Goal: Register for event/course

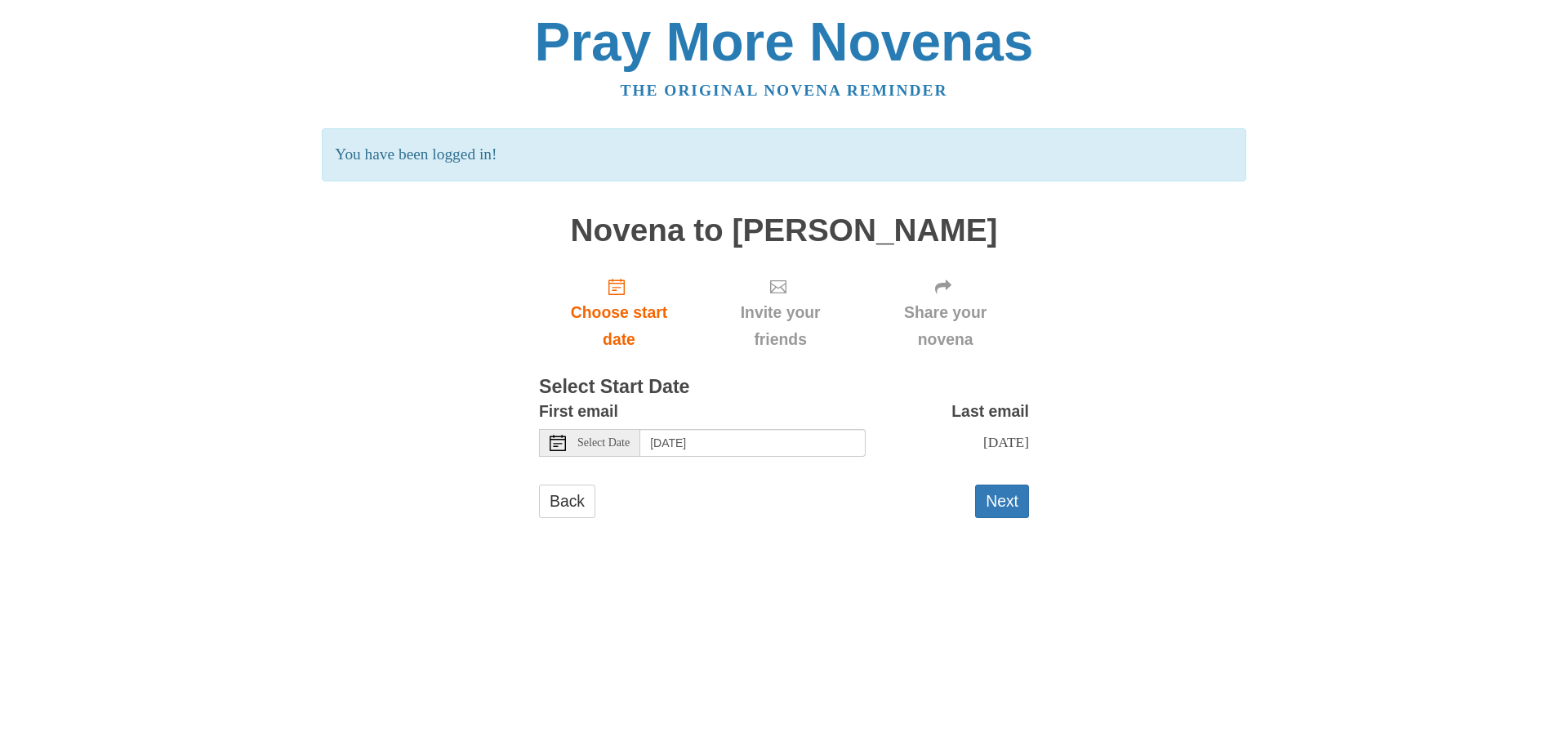
click at [596, 441] on span "Select Date" at bounding box center [603, 442] width 52 height 11
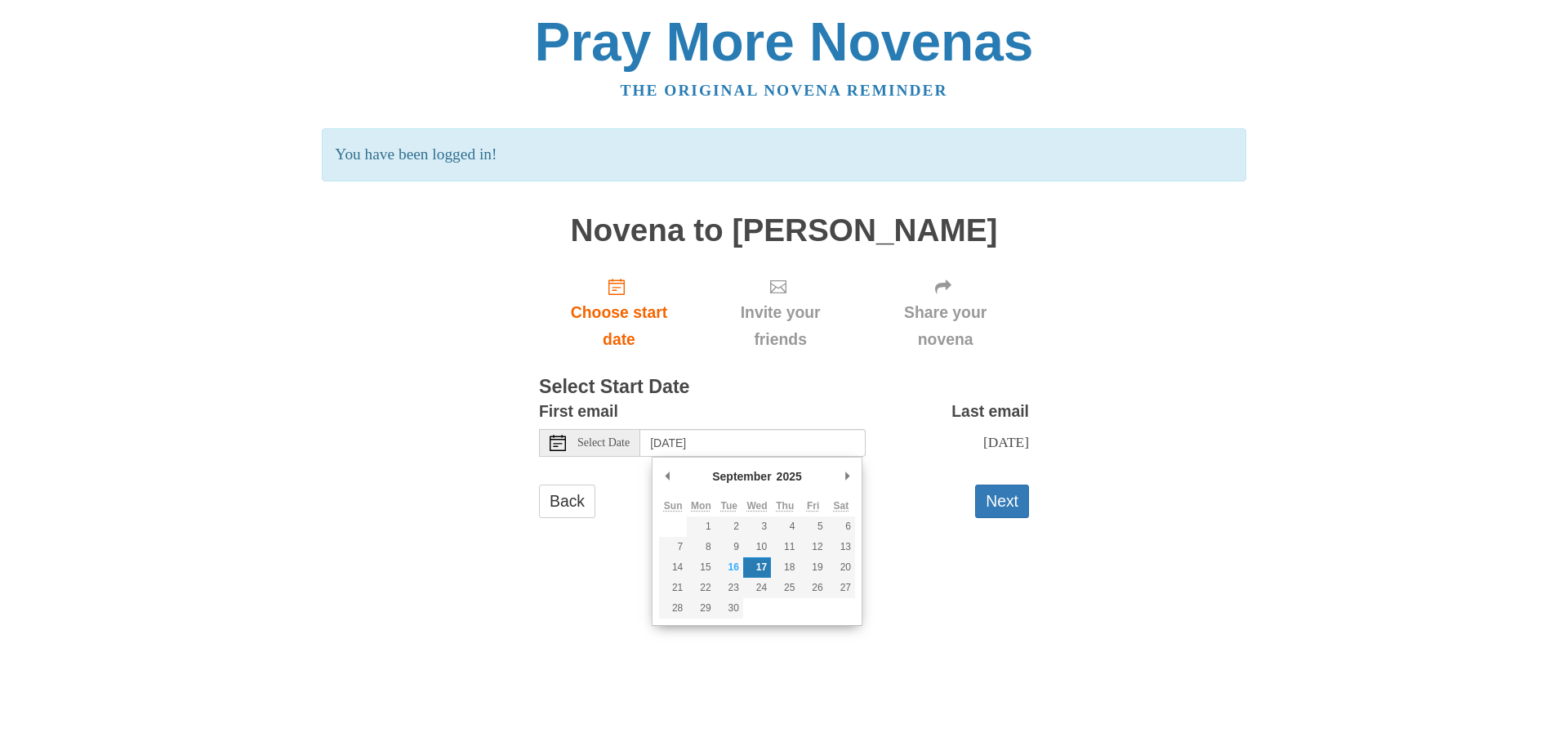
click at [551, 444] on icon at bounding box center [558, 442] width 17 height 17
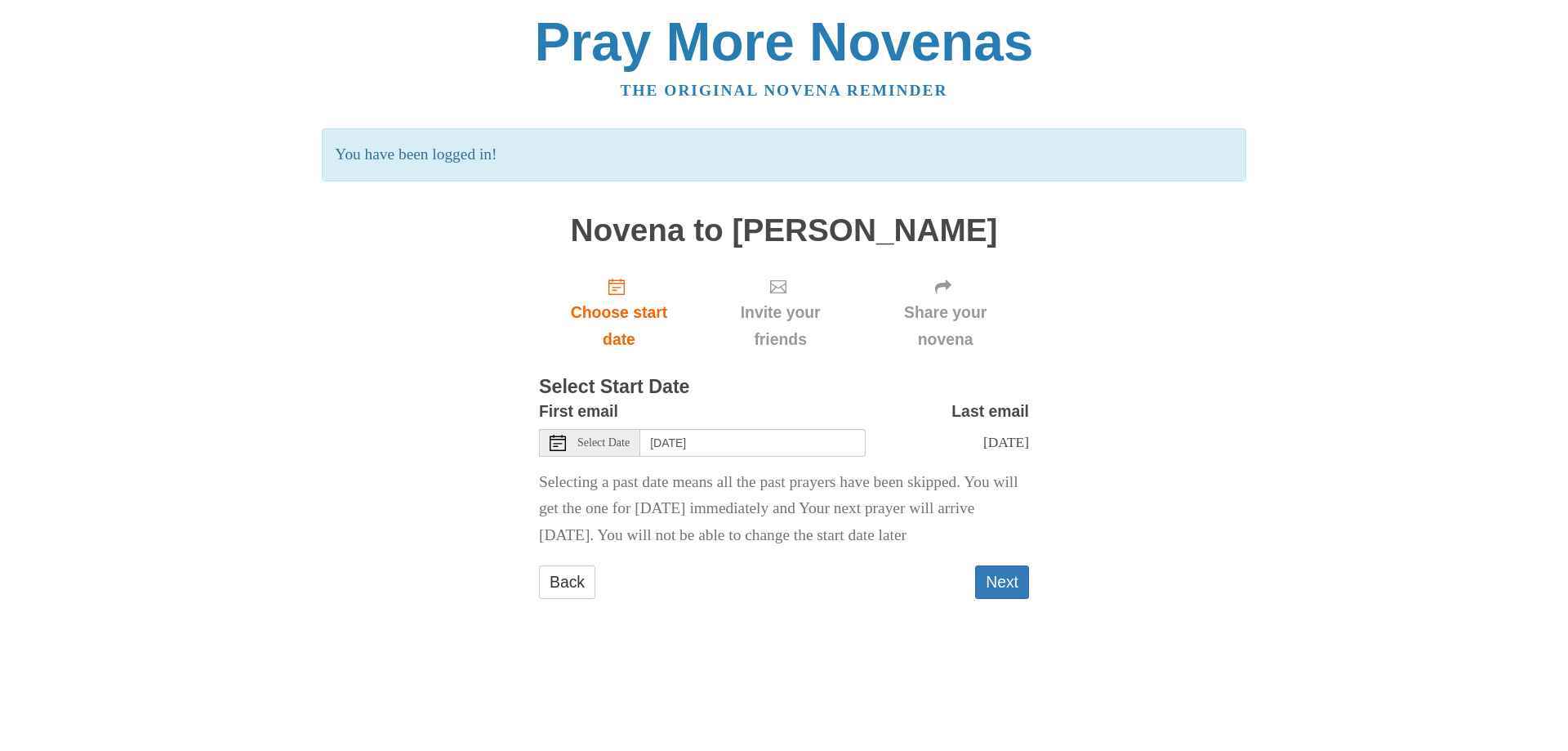
click at [561, 439] on use at bounding box center [558, 442] width 17 height 17
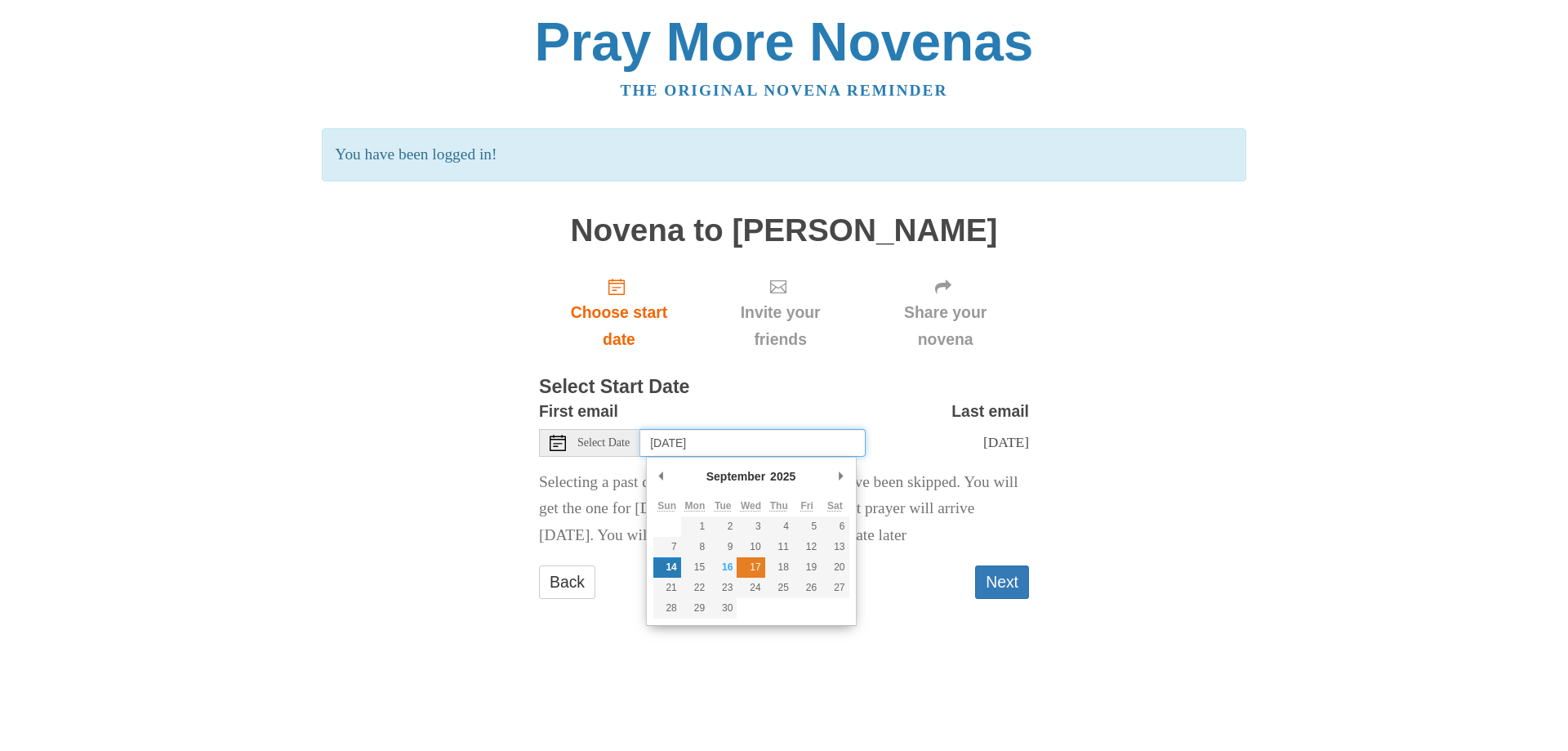
type input "[DATE]"
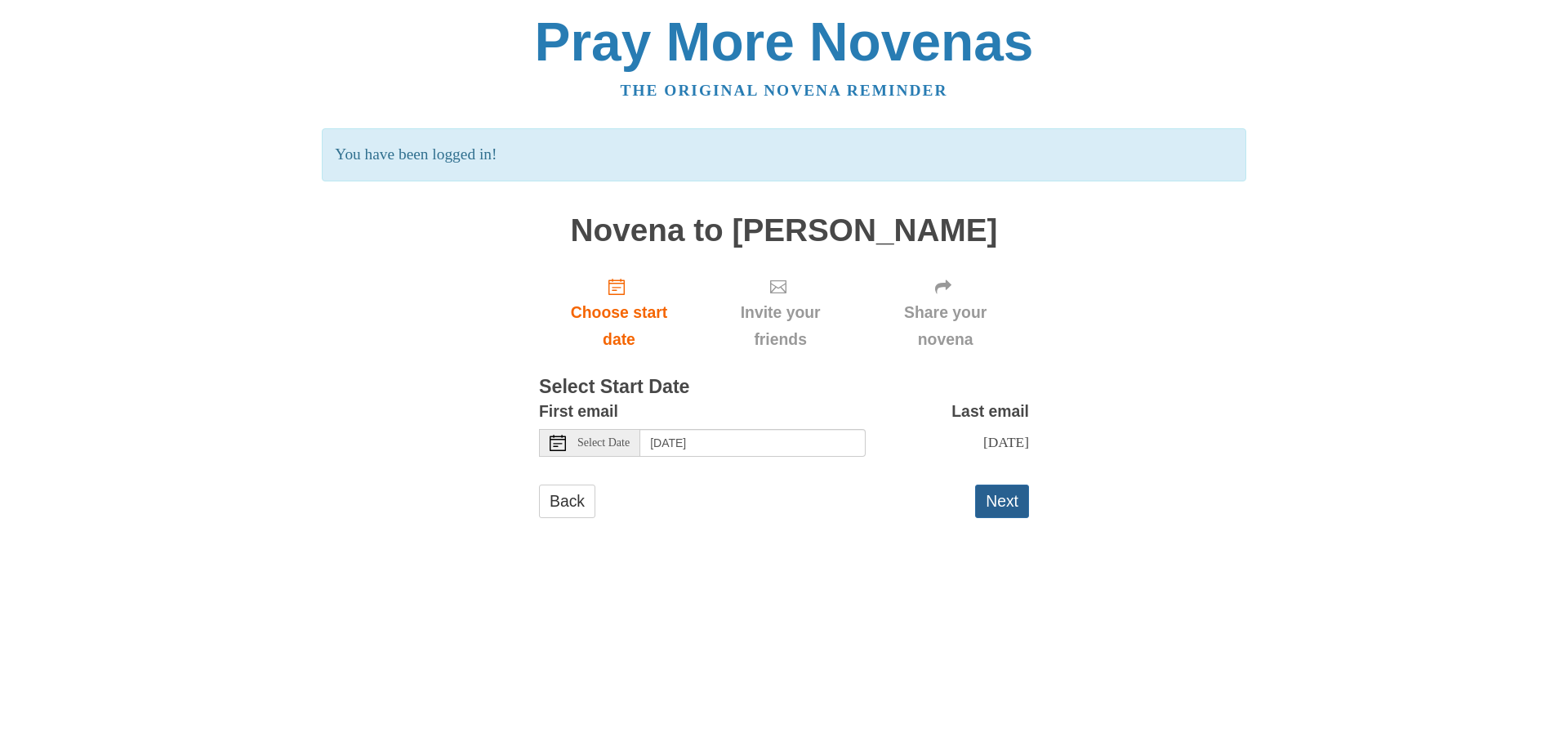
click at [993, 496] on button "Next" at bounding box center [1002, 501] width 54 height 34
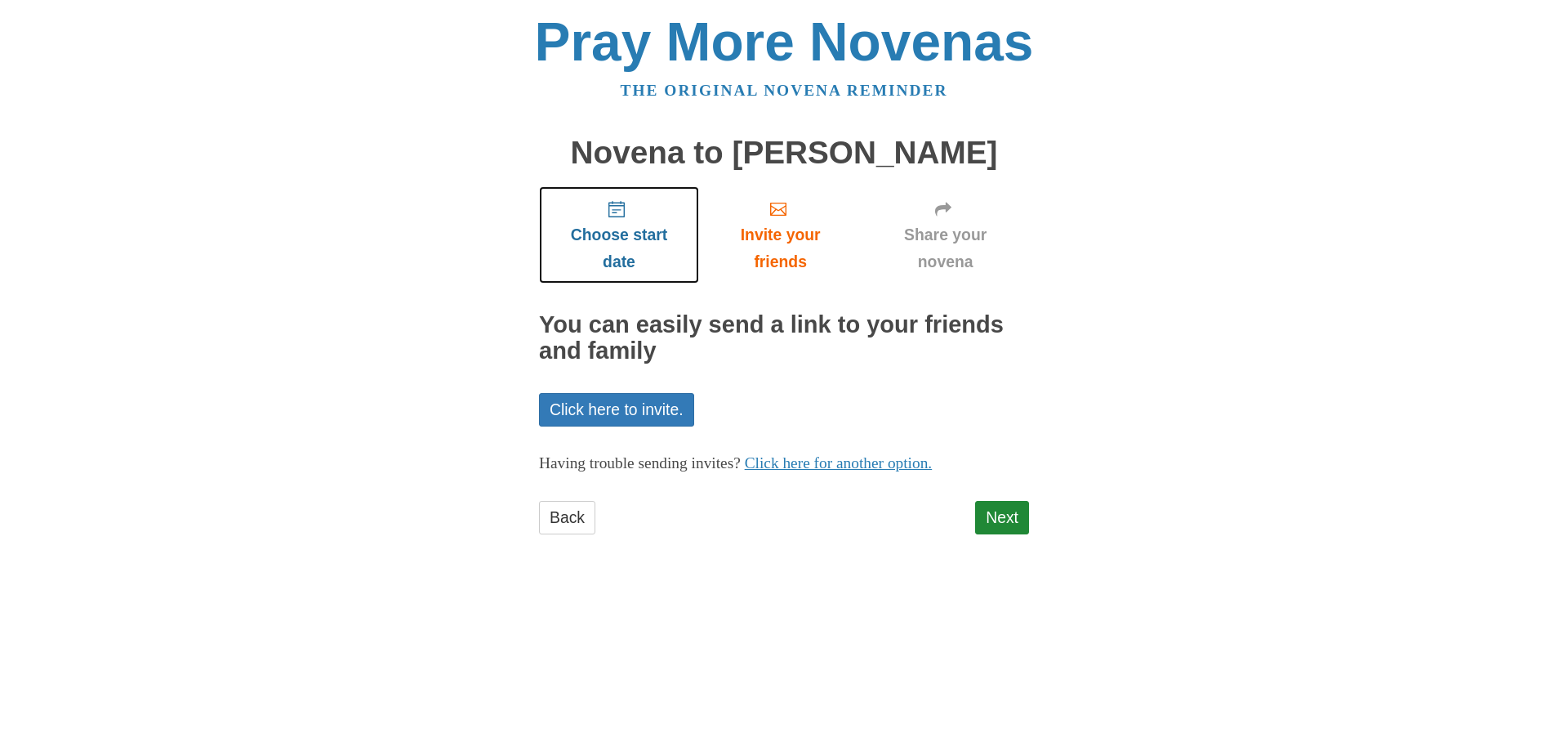
click at [612, 219] on link "Choose start date" at bounding box center [619, 235] width 160 height 97
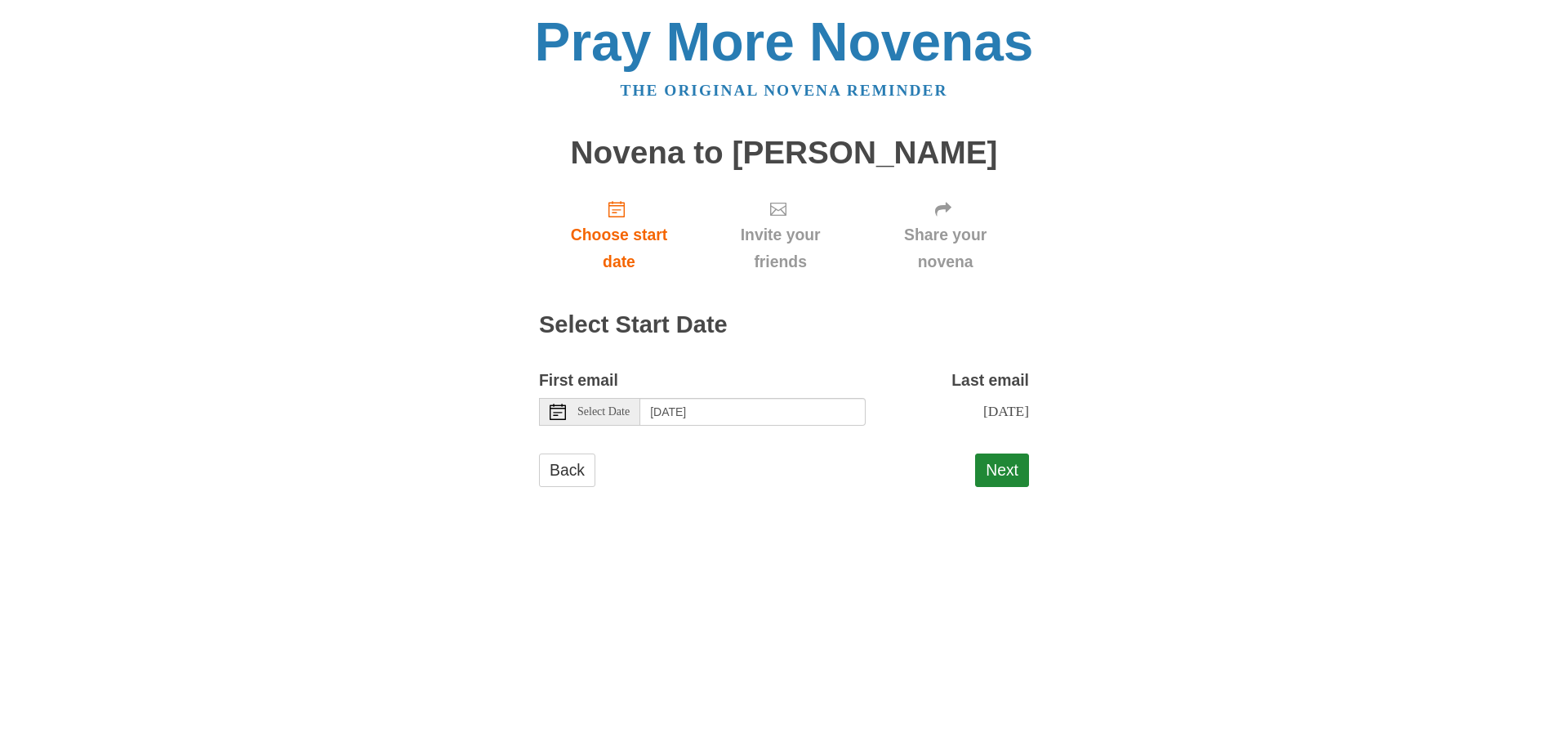
click at [559, 411] on use at bounding box center [558, 411] width 17 height 17
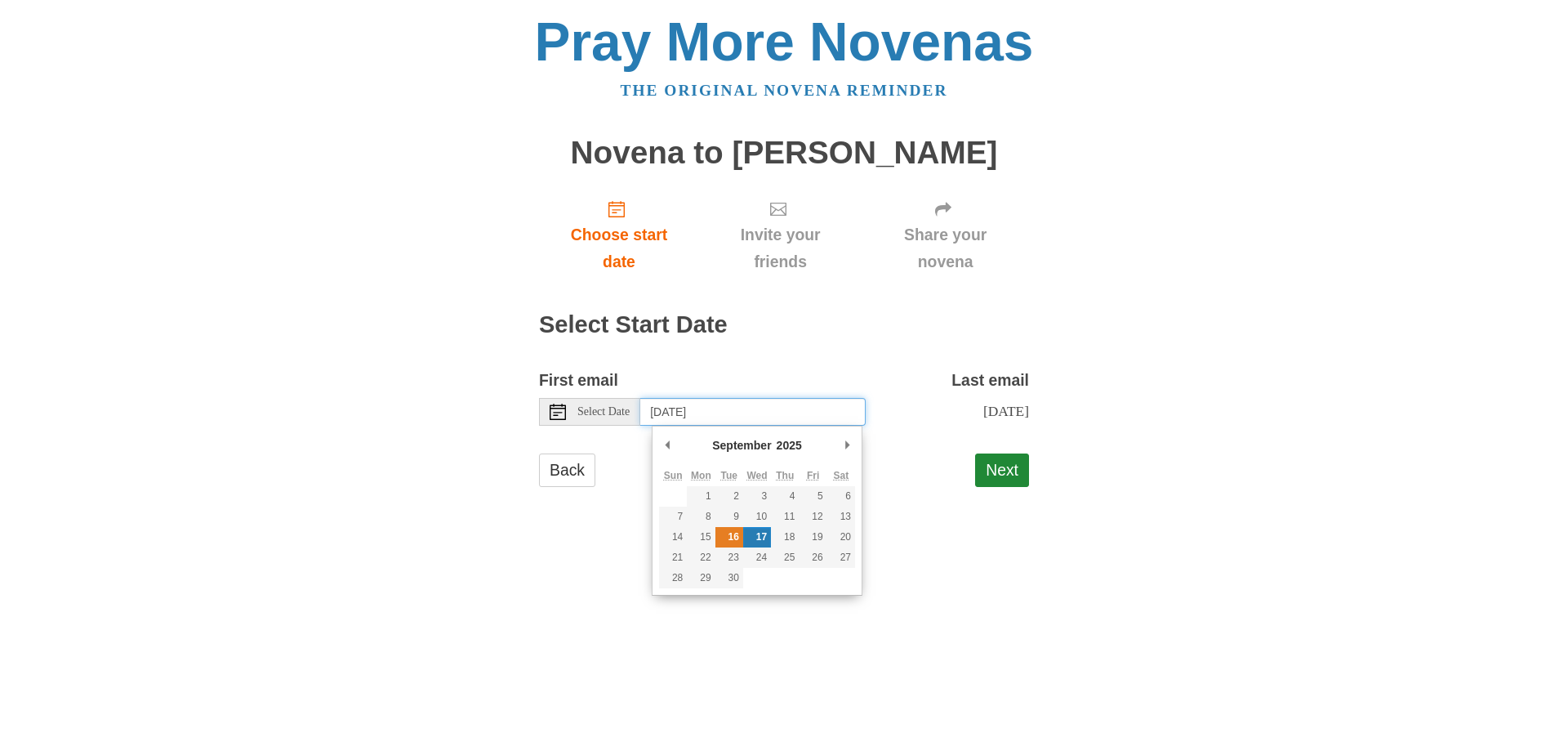
type input "Tuesday, September 16th"
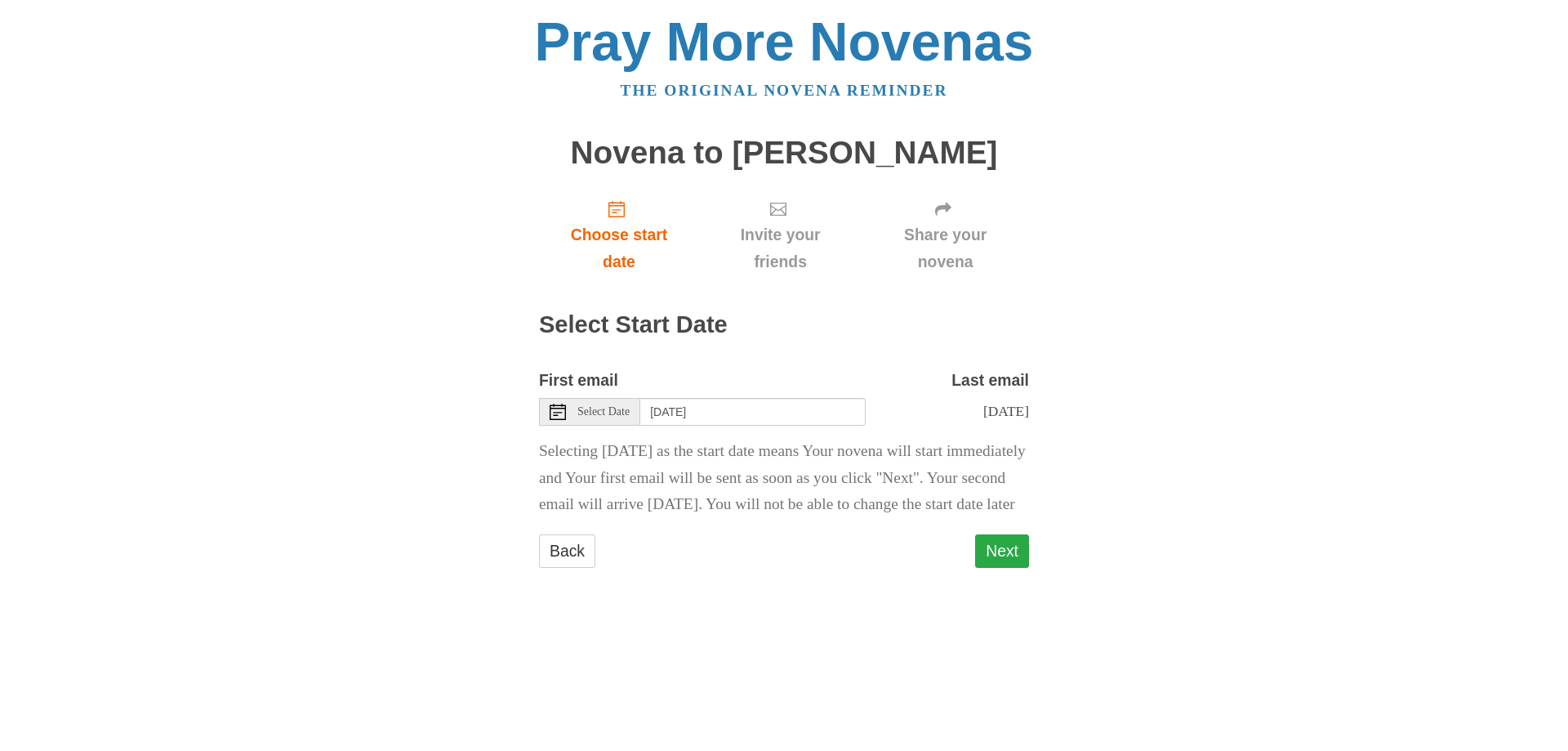
click at [1003, 567] on button "Next" at bounding box center [1002, 551] width 54 height 34
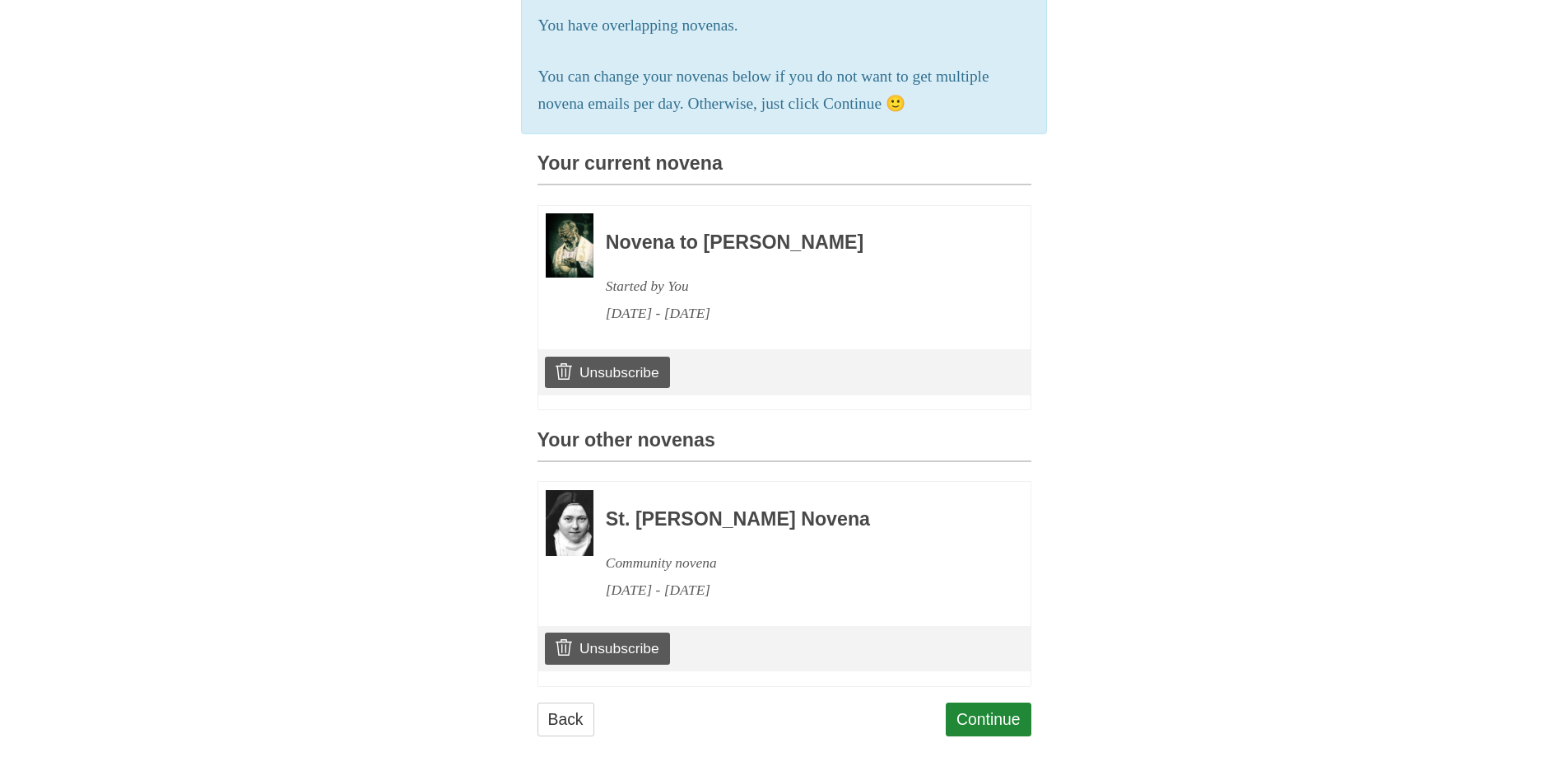
scroll to position [360, 0]
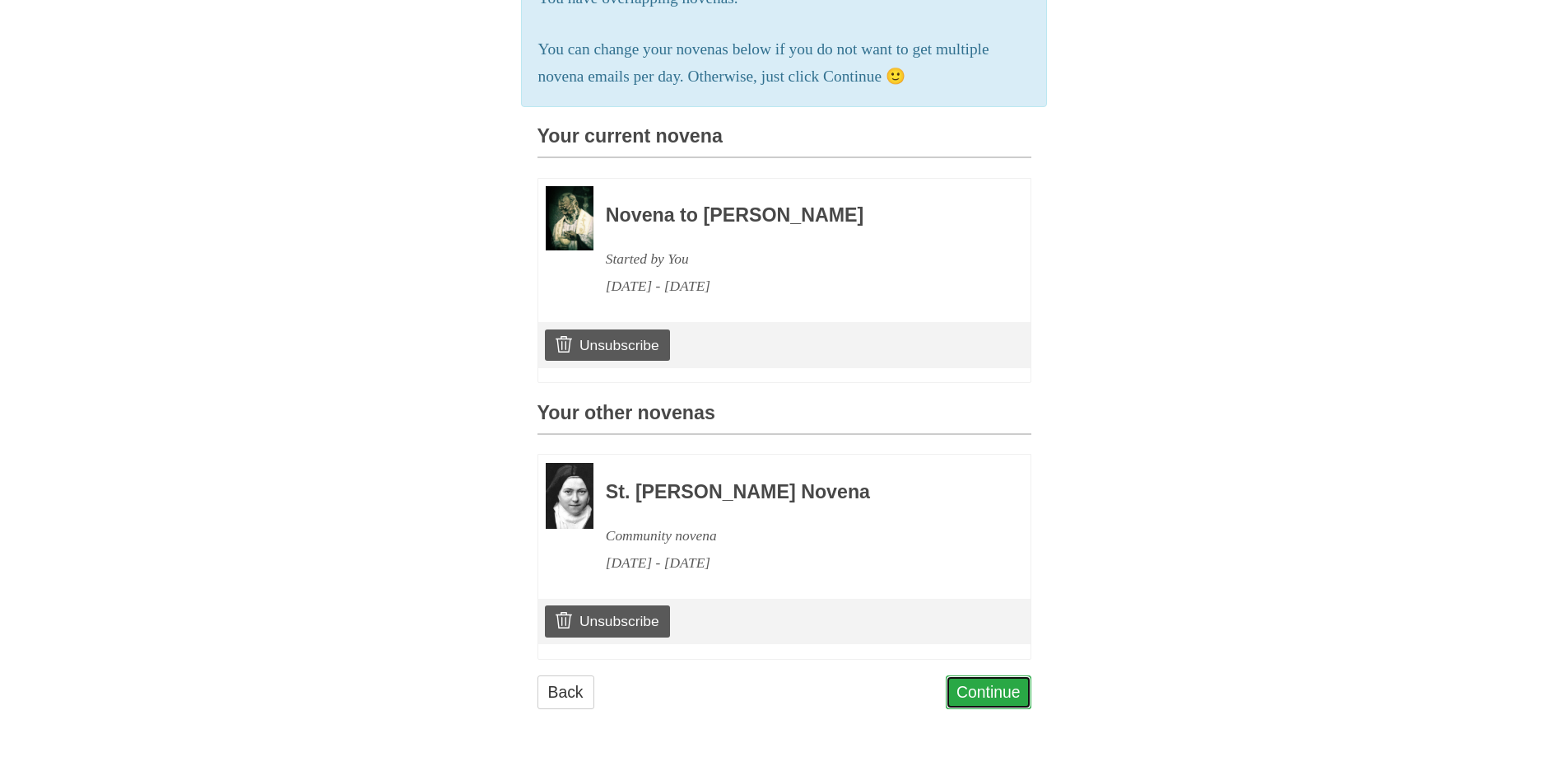
click at [991, 687] on link "Continue" at bounding box center [988, 692] width 85 height 34
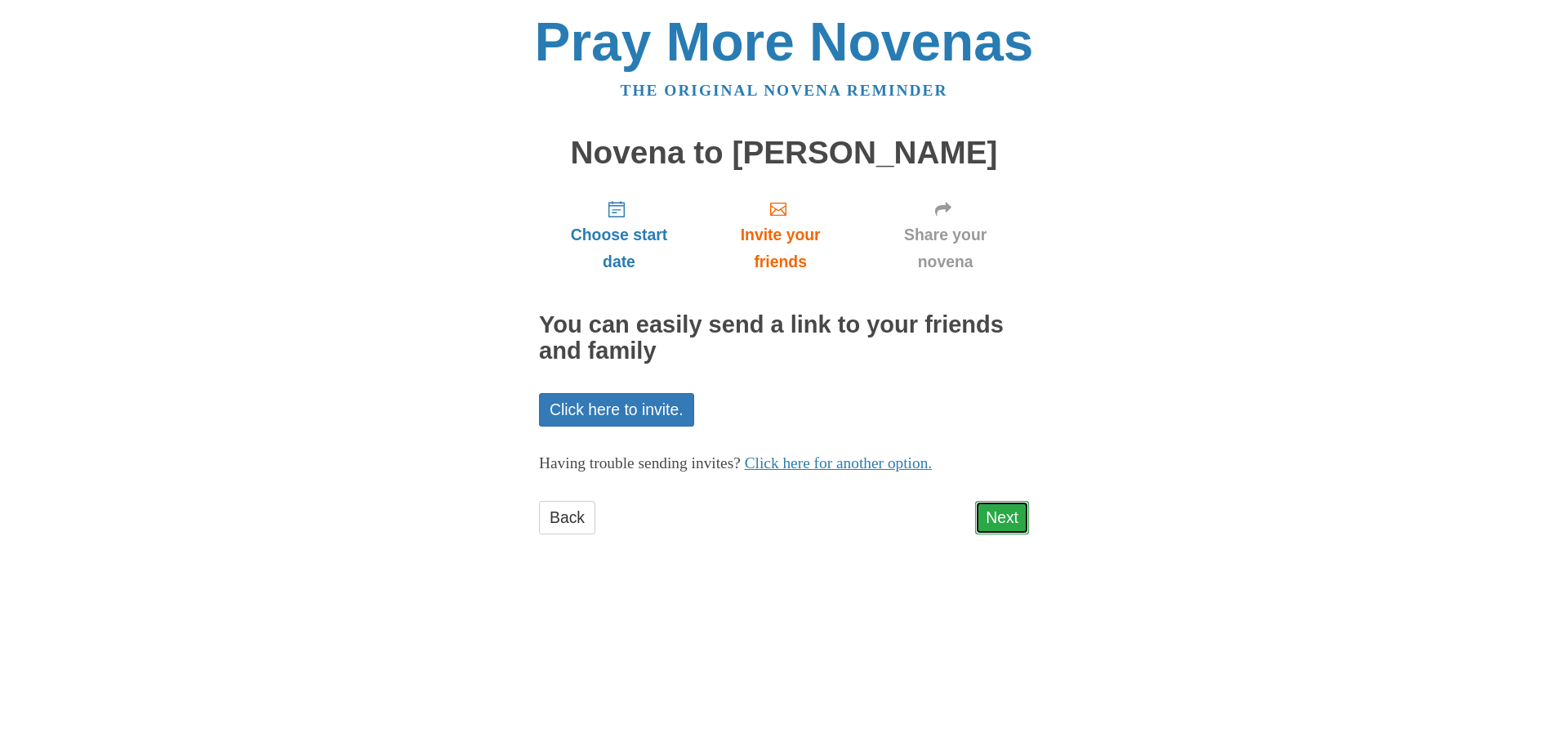
click at [995, 514] on link "Next" at bounding box center [1002, 517] width 54 height 34
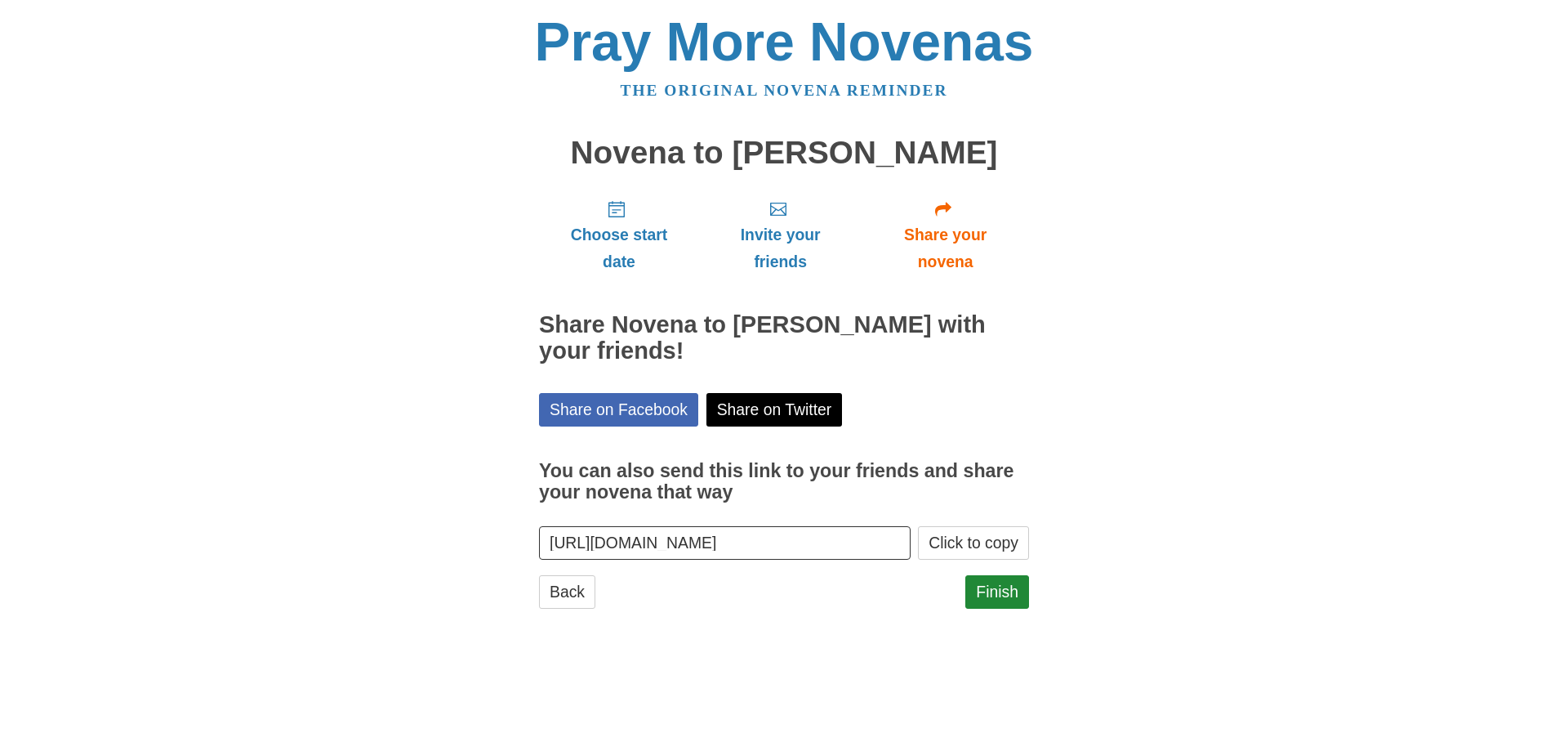
click at [1458, 280] on body "Pray More Novenas The original novena reminder Novena to [PERSON_NAME] Choose s…" at bounding box center [784, 327] width 1568 height 656
